Goal: Communication & Community: Answer question/provide support

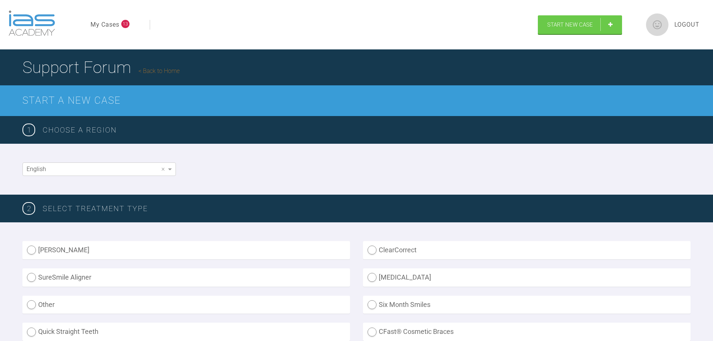
scroll to position [525, 0]
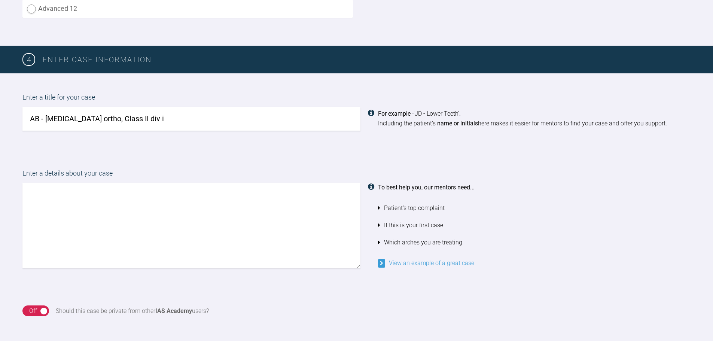
click at [148, 236] on textarea at bounding box center [191, 225] width 338 height 85
type textarea "h"
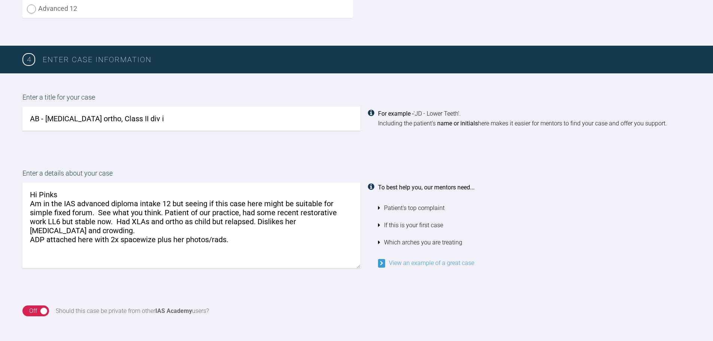
click at [224, 268] on textarea "Hi Pinks Am in the IAS advanced diploma intake 12 but seeing if this case here …" at bounding box center [191, 225] width 338 height 85
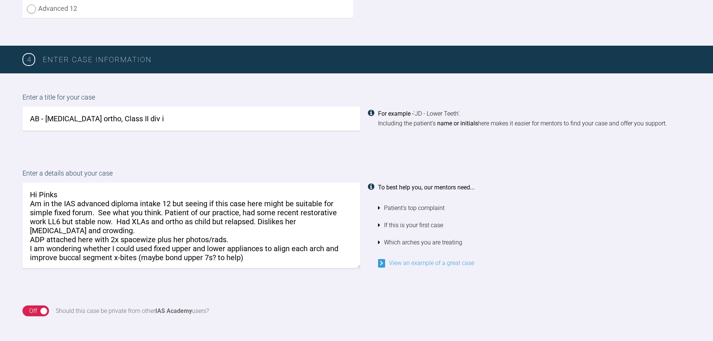
click at [279, 268] on textarea "Hi Pinks Am in the IAS advanced diploma intake 12 but seeing if this case here …" at bounding box center [191, 225] width 338 height 85
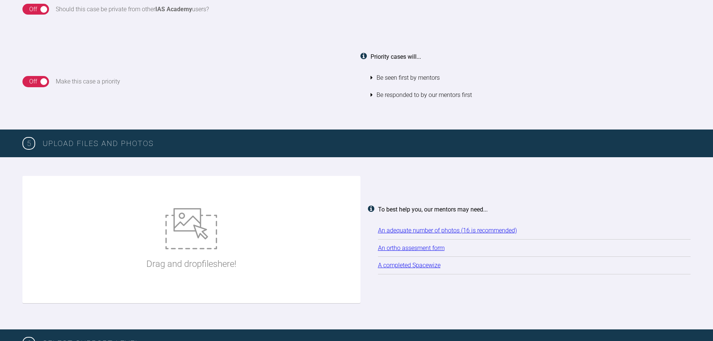
scroll to position [862, 0]
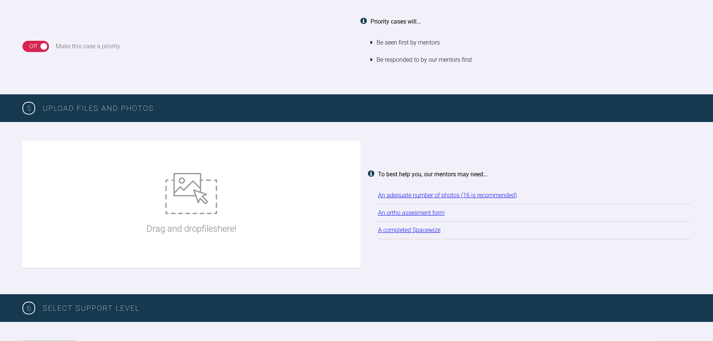
type textarea "Hi Pinks Am in the IAS advanced diploma intake 12 but seeing if this case here …"
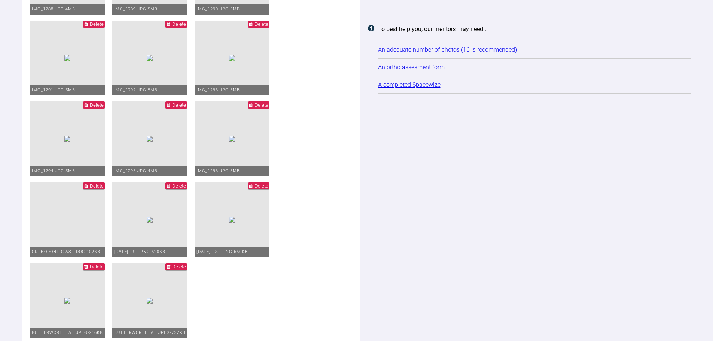
scroll to position [1573, 0]
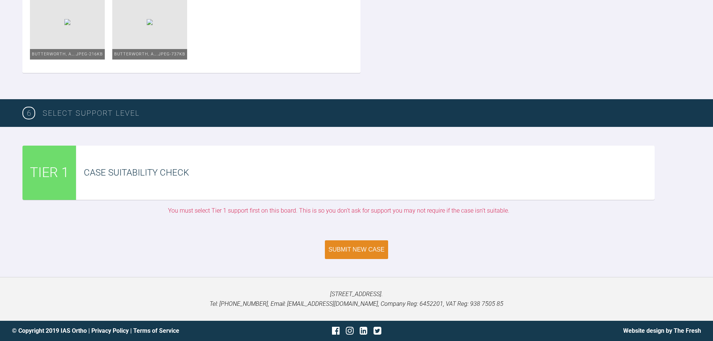
click at [362, 259] on button "Submit New Case" at bounding box center [357, 249] width 64 height 19
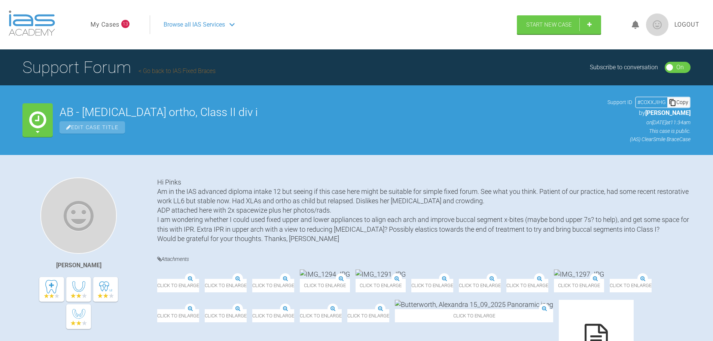
click at [115, 24] on link "My Cases" at bounding box center [105, 25] width 29 height 10
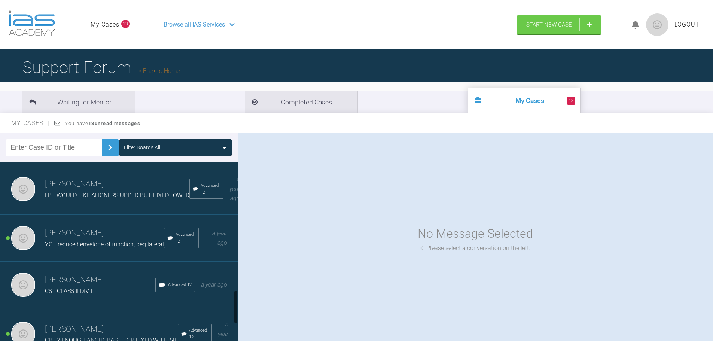
scroll to position [711, 0]
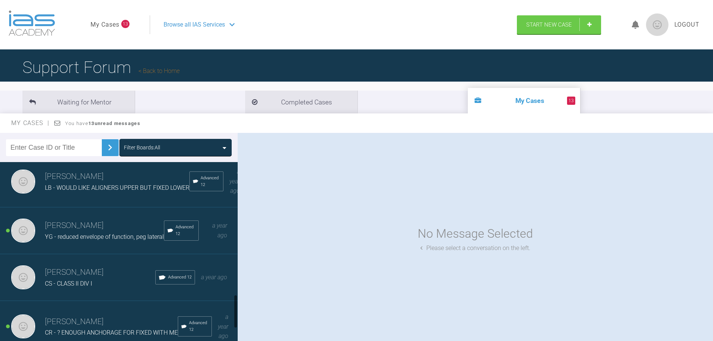
click at [122, 240] on span "YG - reduced envelope of function, peg lateral" at bounding box center [104, 236] width 119 height 7
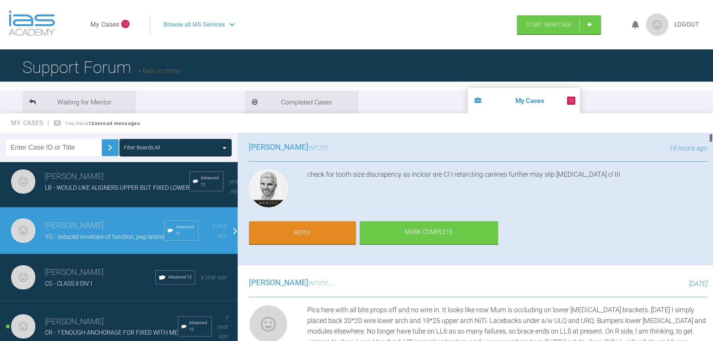
scroll to position [0, 0]
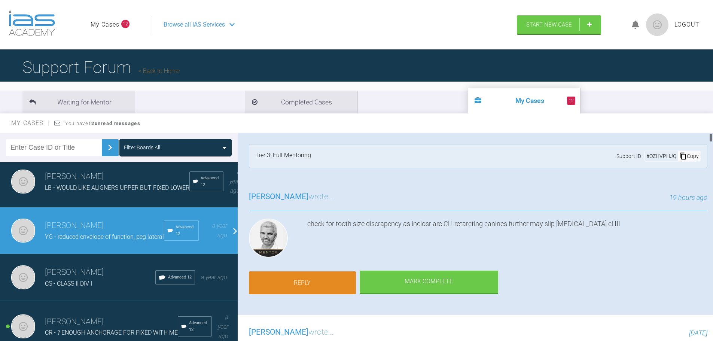
drag, startPoint x: 324, startPoint y: 296, endPoint x: 323, endPoint y: 289, distance: 6.5
click at [323, 293] on div "Ross Hobson wrote... 19 hours ago check for tooth size discrapency as inciosr a…" at bounding box center [478, 247] width 481 height 136
click at [323, 288] on link "Reply" at bounding box center [302, 282] width 107 height 23
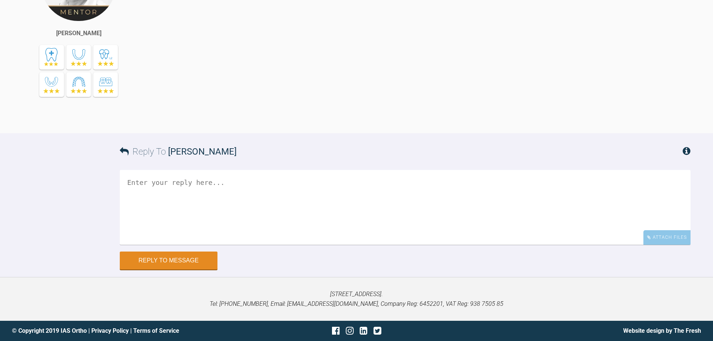
scroll to position [9167, 0]
click at [319, 204] on textarea at bounding box center [405, 207] width 571 height 75
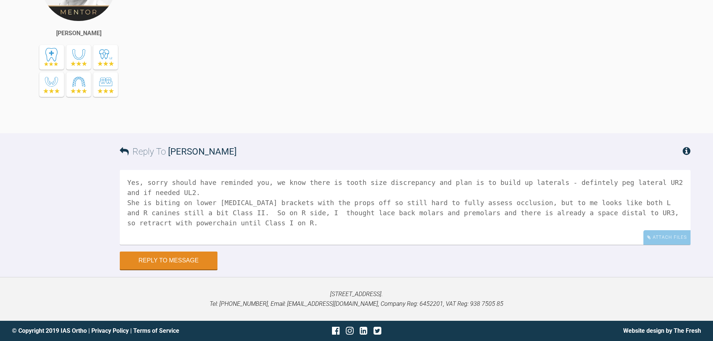
click at [597, 213] on textarea "Yes, sorry should have reminded you, we know there is tooth size discrepancy an…" at bounding box center [405, 207] width 571 height 75
click at [258, 227] on textarea "Yes, sorry should have reminded you, we know there is tooth size discrepancy an…" at bounding box center [405, 207] width 571 height 75
click at [558, 237] on textarea "Yes, sorry should have reminded you, we know there is tooth size discrepancy an…" at bounding box center [405, 207] width 571 height 75
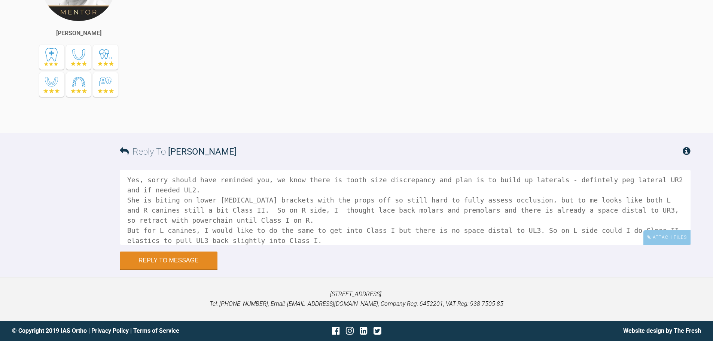
scroll to position [13, 0]
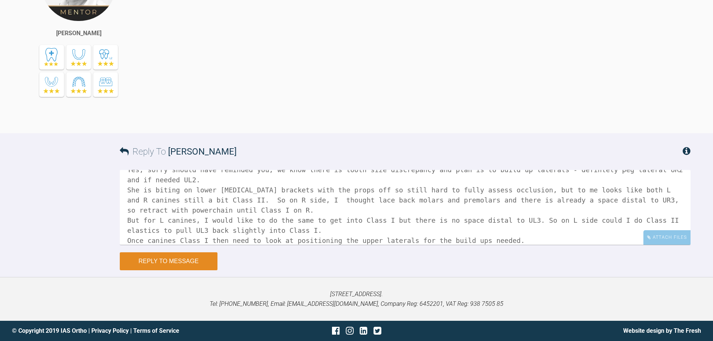
type textarea "Yes, sorry should have reminded you, we know there is tooth size discrepancy an…"
click at [189, 259] on button "Reply to Message" at bounding box center [169, 261] width 98 height 18
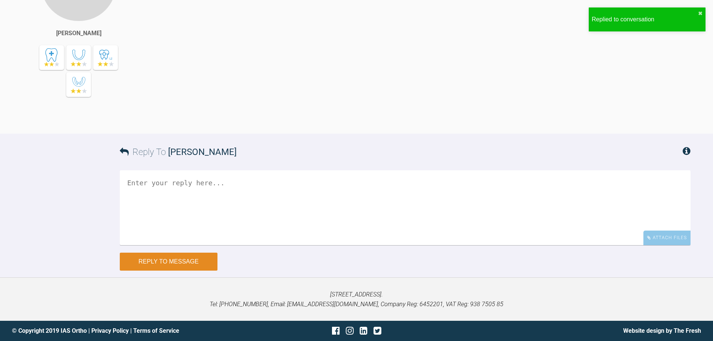
scroll to position [9416, 0]
